Goal: Transaction & Acquisition: Purchase product/service

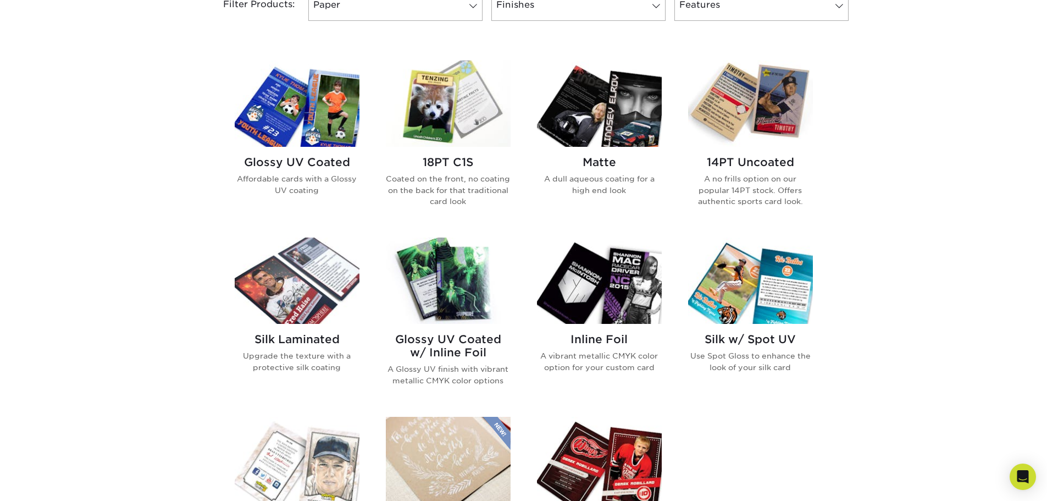
scroll to position [495, 0]
click at [319, 138] on img at bounding box center [297, 104] width 125 height 86
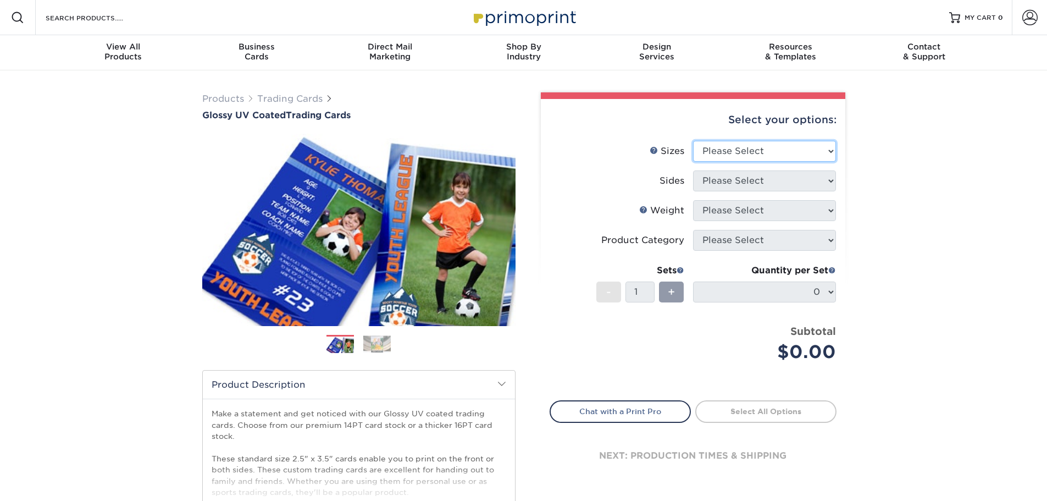
click at [824, 149] on select "Please Select 2.5" x 3.5"" at bounding box center [764, 151] width 143 height 21
select select "2.50x3.50"
click at [693, 141] on select "Please Select 2.5" x 3.5"" at bounding box center [764, 151] width 143 height 21
click at [805, 180] on select "Please Select Print Both Sides Print Front Only" at bounding box center [764, 180] width 143 height 21
select select "13abbda7-1d64-4f25-8bb2-c179b224825d"
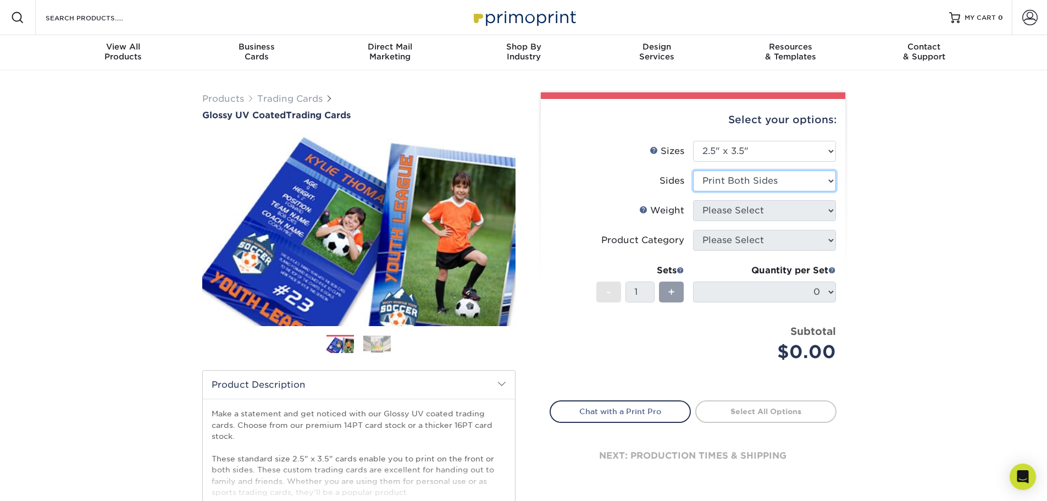
click at [693, 170] on select "Please Select Print Both Sides Print Front Only" at bounding box center [764, 180] width 143 height 21
click at [775, 213] on select "Please Select 16PT 14PT 18PT C1S" at bounding box center [764, 210] width 143 height 21
select select "16PT"
click at [693, 200] on select "Please Select 16PT 14PT 18PT C1S" at bounding box center [764, 210] width 143 height 21
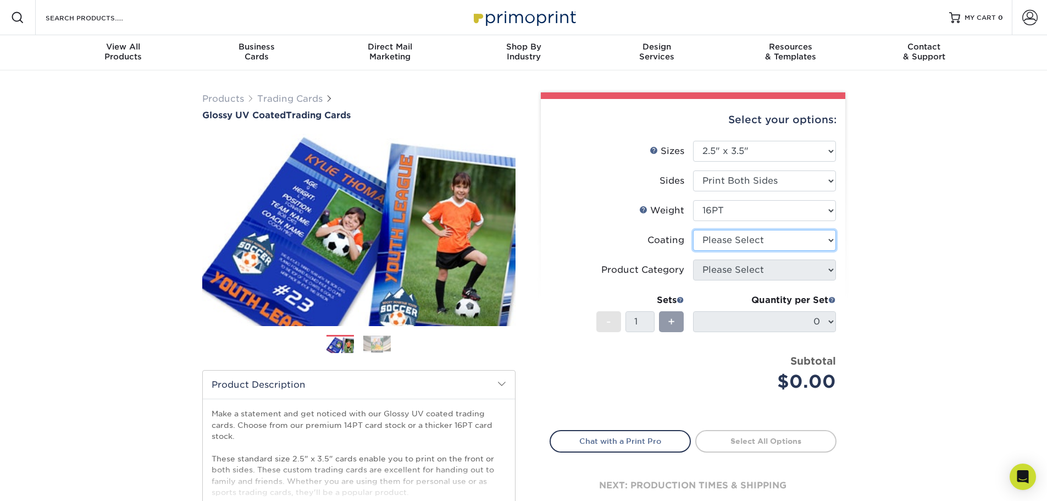
click at [764, 239] on select at bounding box center [764, 240] width 143 height 21
select select "1e8116af-acfc-44b1-83dc-8181aa338834"
click at [693, 230] on select at bounding box center [764, 240] width 143 height 21
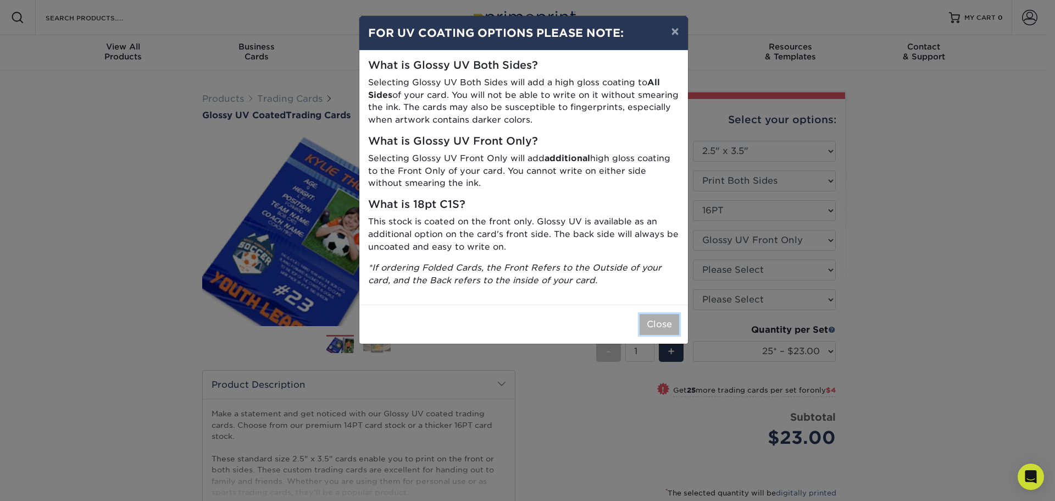
click at [675, 325] on button "Close" at bounding box center [660, 324] width 40 height 21
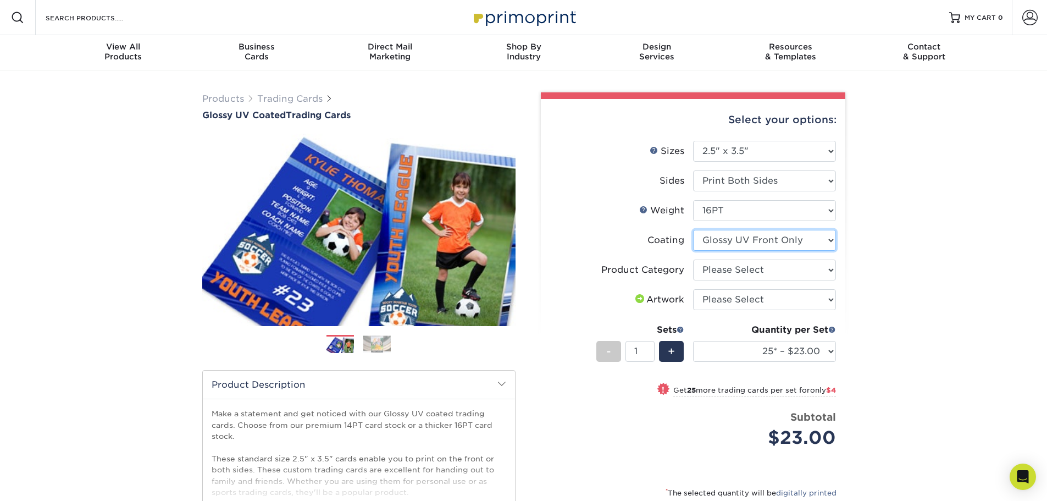
click at [817, 239] on select at bounding box center [764, 240] width 143 height 21
click at [830, 269] on select "Please Select Trading Cards" at bounding box center [764, 269] width 143 height 21
select select "c2f9bce9-36c2-409d-b101-c29d9d031e18"
click at [693, 259] on select "Please Select Trading Cards" at bounding box center [764, 269] width 143 height 21
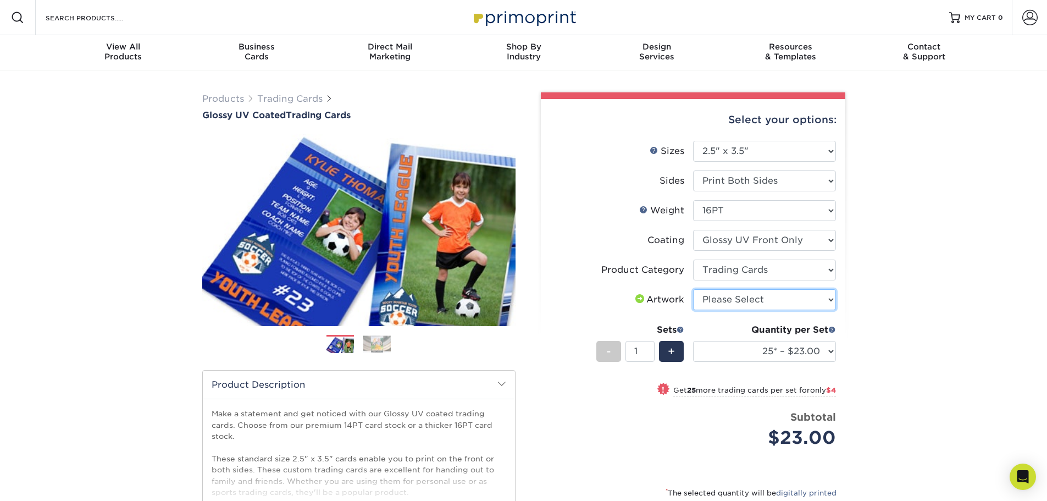
click at [819, 300] on select "Please Select I will upload files I need a design - $100" at bounding box center [764, 299] width 143 height 21
select select "upload"
click at [693, 289] on select "Please Select I will upload files I need a design - $100" at bounding box center [764, 299] width 143 height 21
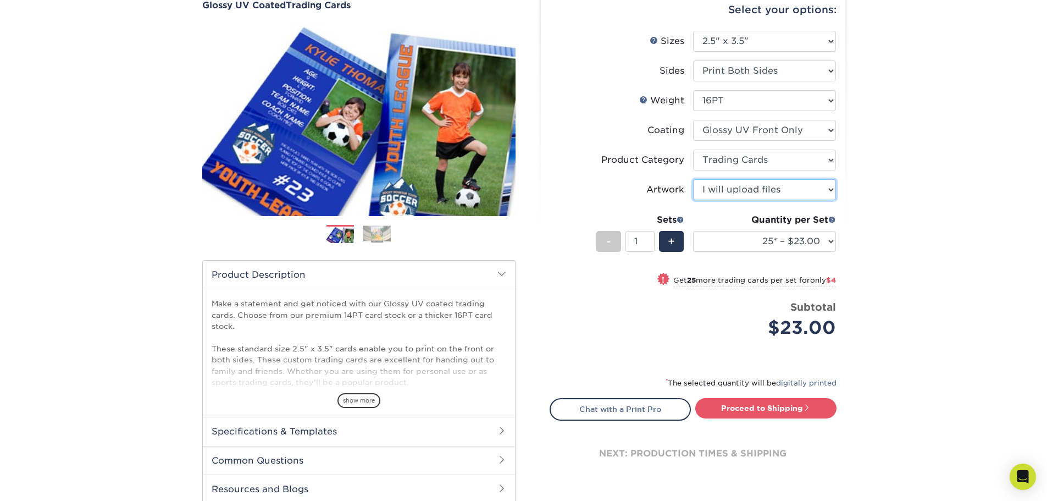
scroll to position [165, 0]
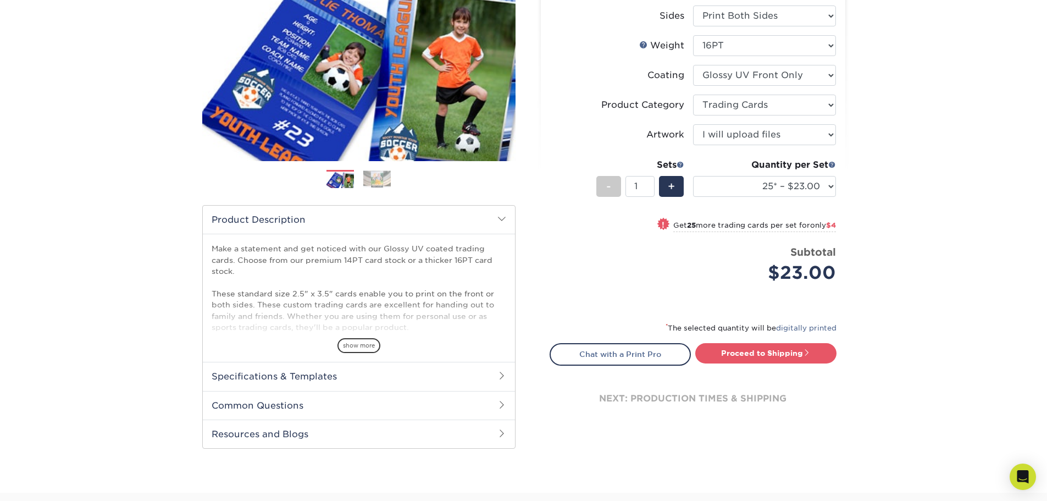
click at [431, 374] on h2 "Specifications & Templates" at bounding box center [359, 376] width 312 height 29
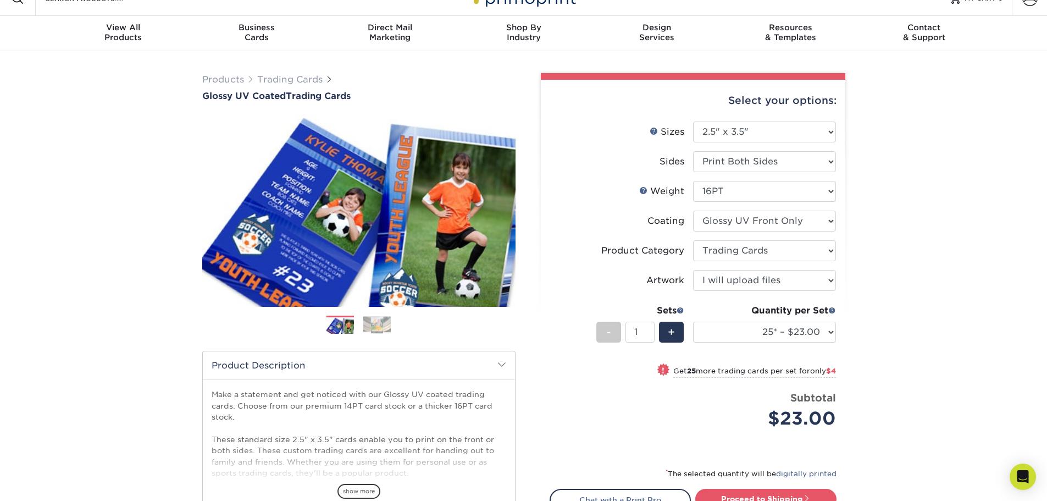
scroll to position [0, 0]
